Goal: Task Accomplishment & Management: Complete application form

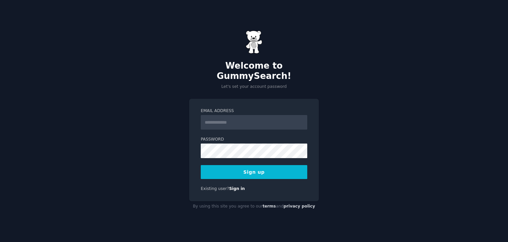
click at [225, 117] on input "Email Address" at bounding box center [254, 122] width 107 height 15
type input "**********"
click at [201, 165] on button "Sign up" at bounding box center [254, 172] width 107 height 14
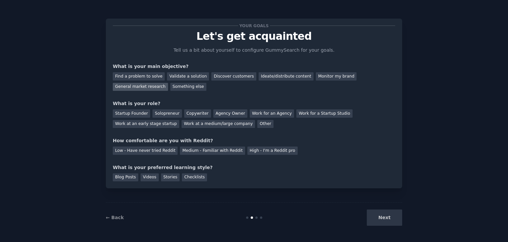
click at [168, 83] on div "General market research" at bounding box center [140, 87] width 55 height 8
click at [143, 78] on div "Find a problem to solve" at bounding box center [139, 76] width 52 height 8
click at [182, 124] on div "Work at a medium/large company" at bounding box center [218, 124] width 73 height 8
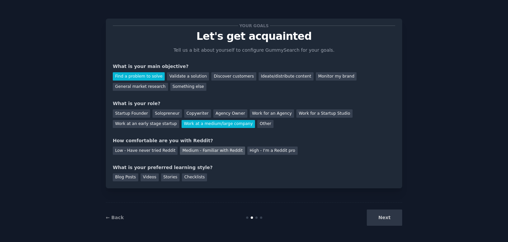
click at [202, 148] on div "Medium - Familiar with Reddit" at bounding box center [212, 150] width 65 height 8
click at [127, 179] on div "Blog Posts" at bounding box center [125, 177] width 25 height 8
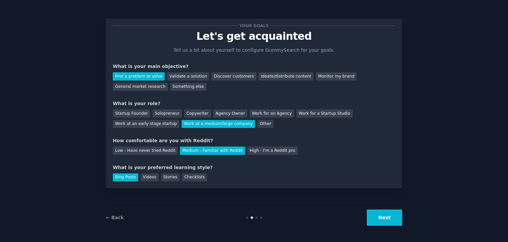
click at [387, 217] on button "Next" at bounding box center [384, 217] width 35 height 16
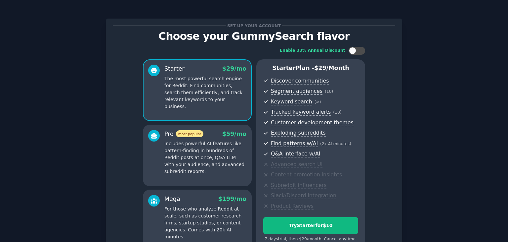
click at [442, 166] on div "Set up your account Choose your GummySearch flavor Enable 33% Annual Discount S…" at bounding box center [254, 156] width 490 height 295
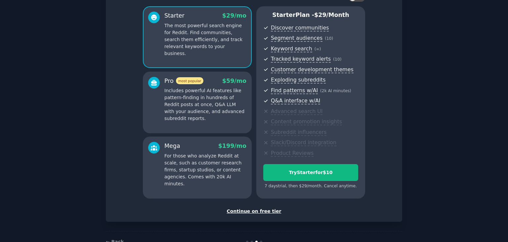
scroll to position [40, 0]
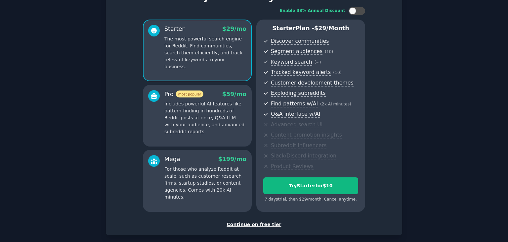
click at [255, 226] on div "Continue on free tier" at bounding box center [254, 224] width 283 height 7
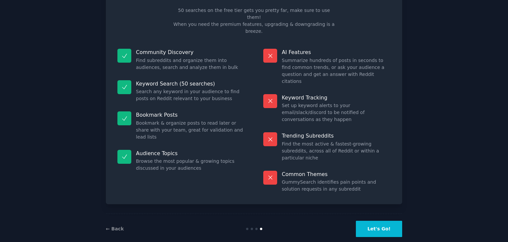
scroll to position [16, 0]
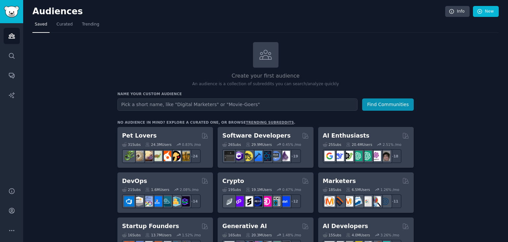
click at [246, 120] on link "trending subreddits" at bounding box center [270, 122] width 48 height 4
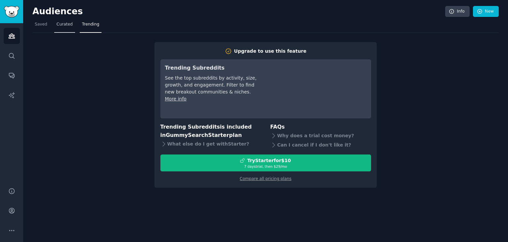
click at [60, 25] on span "Curated" at bounding box center [65, 25] width 16 height 6
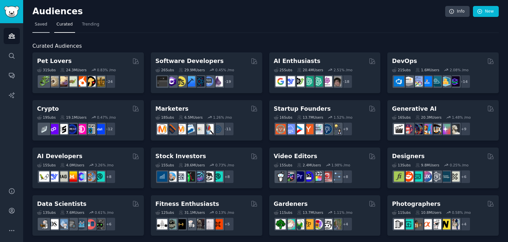
click at [32, 31] on link "Saved" at bounding box center [40, 26] width 17 height 14
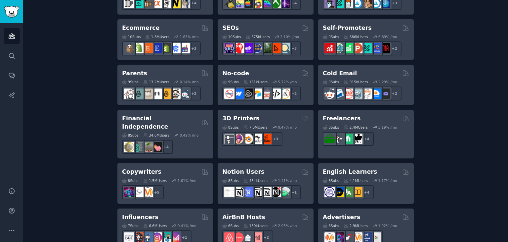
scroll to position [410, 0]
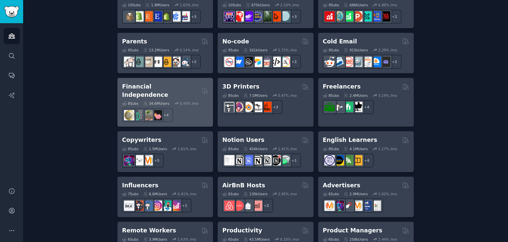
click at [149, 84] on h2 "Financial Independence" at bounding box center [160, 90] width 77 height 16
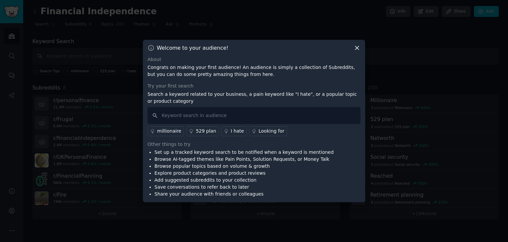
click at [359, 50] on icon at bounding box center [357, 47] width 7 height 7
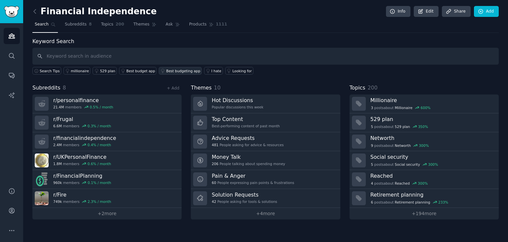
click at [166, 69] on div "Best budgeting app" at bounding box center [183, 70] width 34 height 5
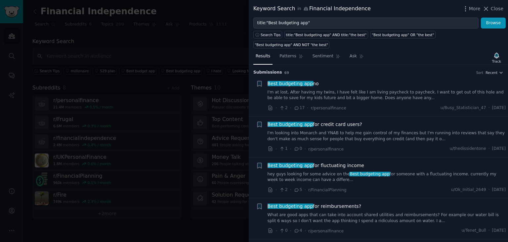
click at [357, 130] on link "I'm looking into Monarch and YNAB to help me gain control of my finances but I'…" at bounding box center [387, 136] width 239 height 12
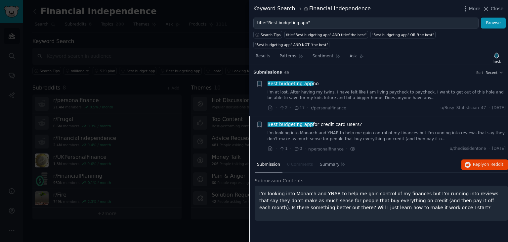
scroll to position [51, 0]
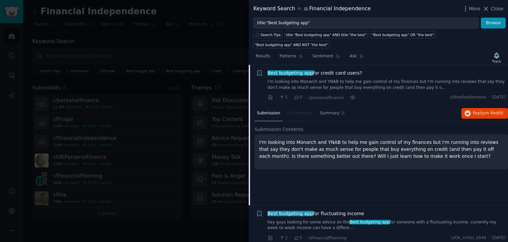
click at [347, 79] on link "I'm looking into Monarch and YNAB to help me gain control of my finances but I'…" at bounding box center [387, 85] width 239 height 12
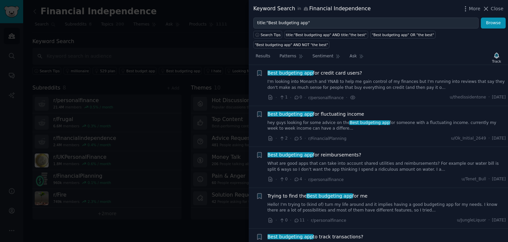
click at [347, 79] on link "I'm looking into Monarch and YNAB to help me gain control of my finances but I'…" at bounding box center [387, 85] width 239 height 12
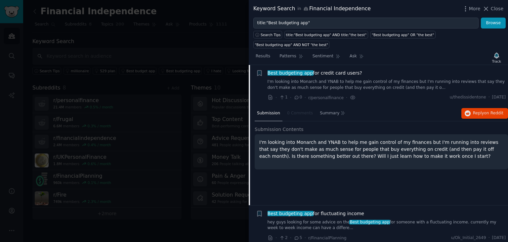
click at [347, 79] on link "I'm looking into Monarch and YNAB to help me gain control of my finances but I'…" at bounding box center [387, 85] width 239 height 12
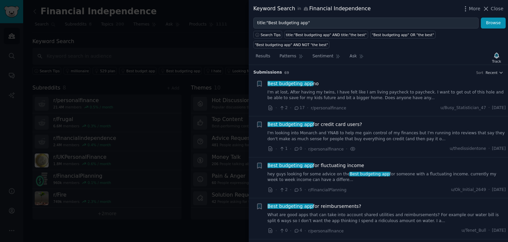
click at [333, 89] on link "I'm at lost, After having my twins, I have felt like I am living paycheck to pa…" at bounding box center [387, 95] width 239 height 12
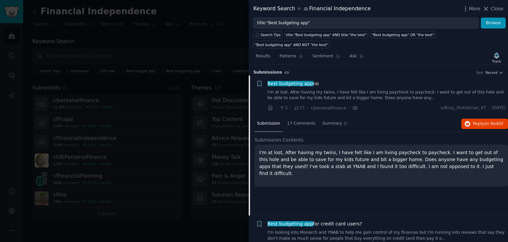
scroll to position [10, 0]
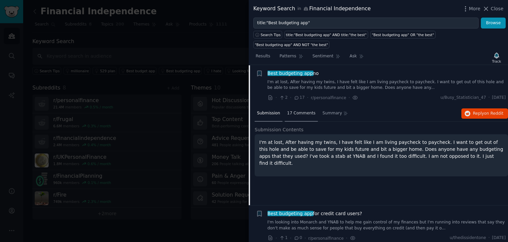
click at [292, 110] on span "17 Comments" at bounding box center [301, 113] width 28 height 6
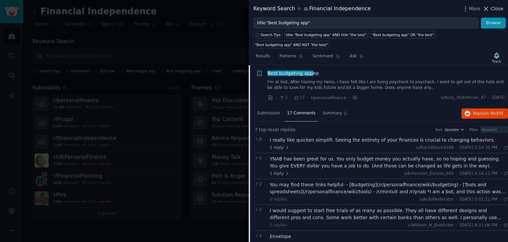
click at [495, 8] on span "Close" at bounding box center [497, 8] width 13 height 7
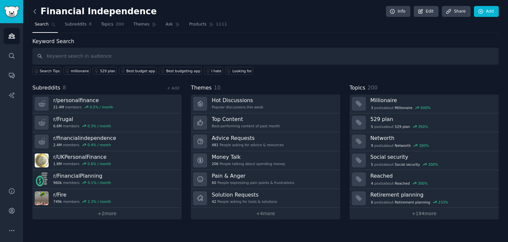
click at [34, 12] on icon at bounding box center [35, 11] width 2 height 4
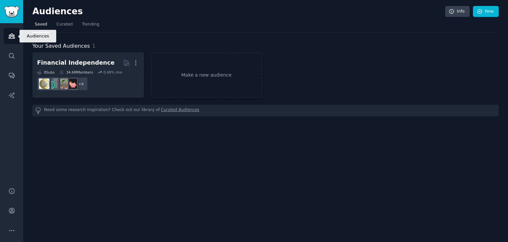
click at [15, 37] on link "Audiences" at bounding box center [12, 36] width 16 height 16
click at [60, 24] on span "Curated" at bounding box center [65, 25] width 16 height 6
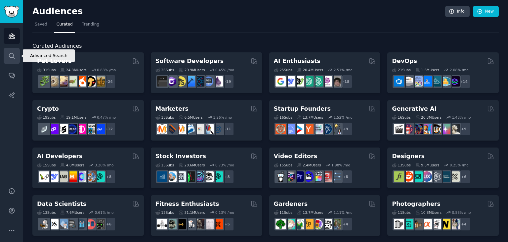
click at [14, 51] on link "Search" at bounding box center [12, 56] width 16 height 16
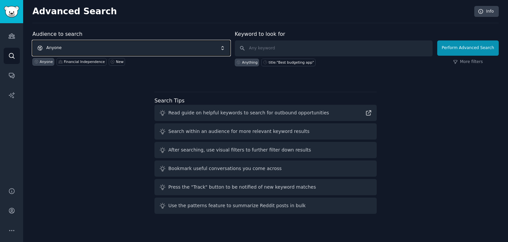
click at [124, 47] on span "Anyone" at bounding box center [131, 47] width 198 height 15
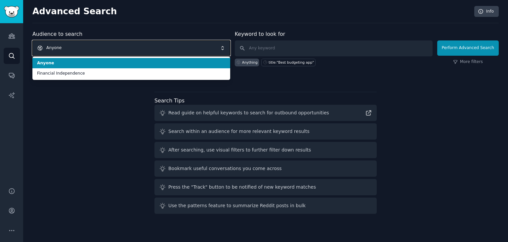
click at [76, 47] on span "Anyone" at bounding box center [131, 47] width 198 height 15
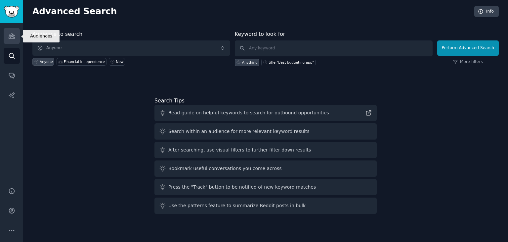
click at [13, 37] on icon "Sidebar" at bounding box center [11, 35] width 7 height 7
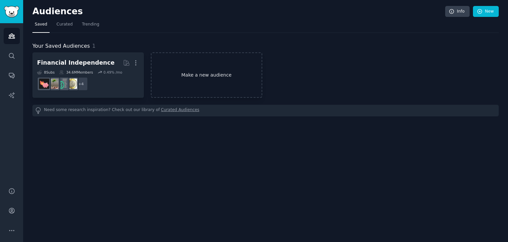
click at [164, 73] on link "Make a new audience" at bounding box center [206, 74] width 111 height 45
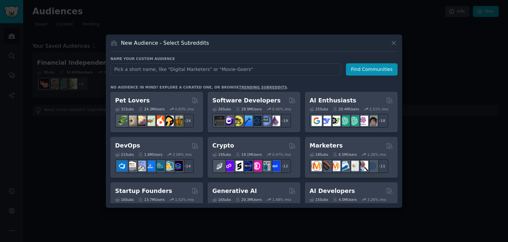
click at [164, 73] on input "text" at bounding box center [225, 69] width 231 height 12
type input "boring"
click button "Find Communities" at bounding box center [372, 69] width 52 height 12
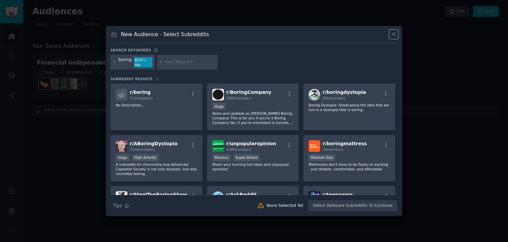
click at [393, 35] on icon at bounding box center [394, 34] width 4 height 4
